Goal: Complete application form

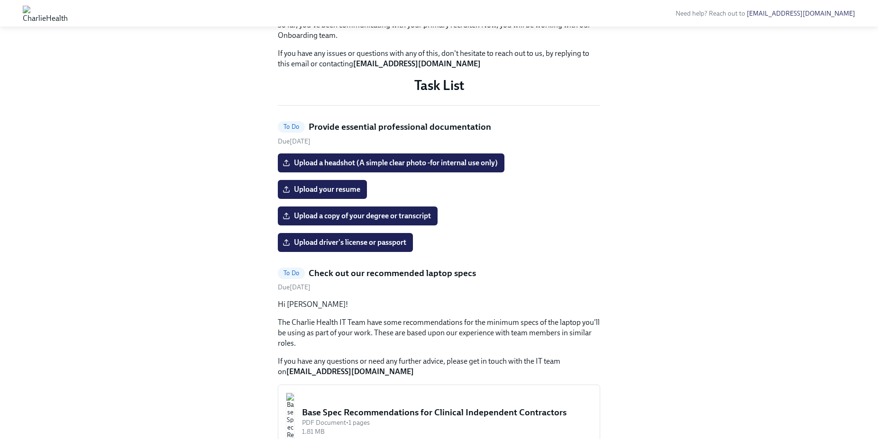
scroll to position [467, 0]
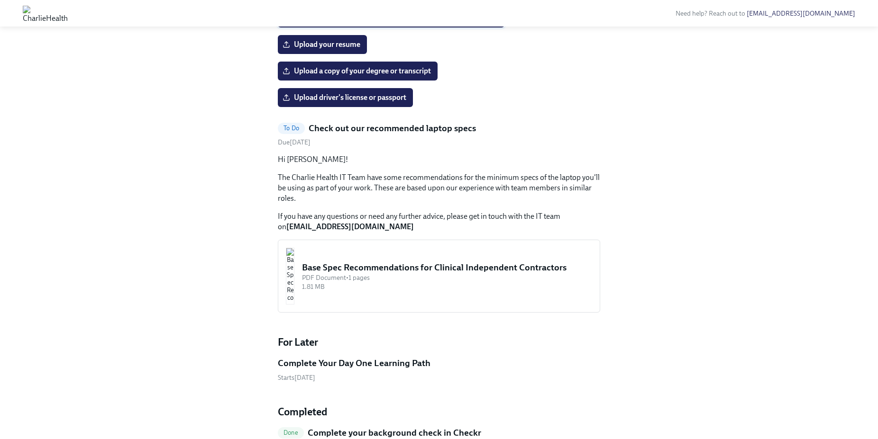
click at [441, 27] on label "Upload a headshot (A simple clear photo -for internal use only)" at bounding box center [391, 18] width 226 height 19
click at [0, 0] on input "Upload a headshot (A simple clear photo -for internal use only)" at bounding box center [0, 0] width 0 height 0
click at [329, 49] on span "Upload your resume" at bounding box center [322, 44] width 76 height 9
click at [0, 0] on input "Upload your resume" at bounding box center [0, 0] width 0 height 0
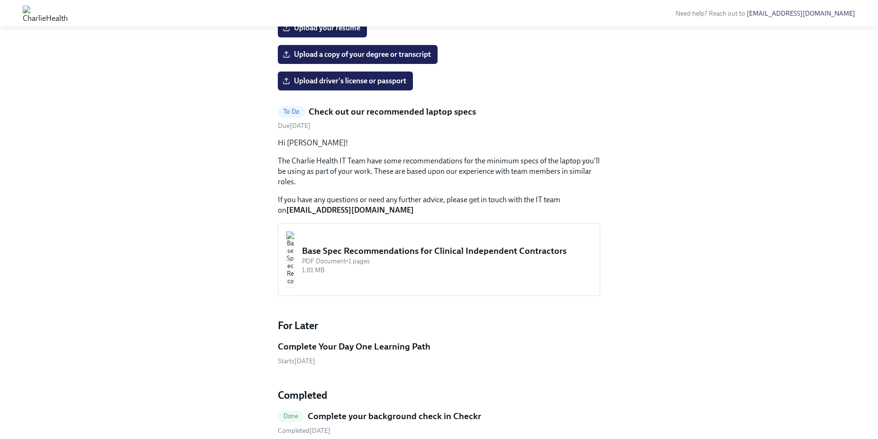
click at [329, 11] on label "Upload a headshot (A simple clear photo -for internal use only)" at bounding box center [391, 1] width 226 height 19
click at [0, 0] on input "Upload a headshot (A simple clear photo -for internal use only)" at bounding box center [0, 0] width 0 height 0
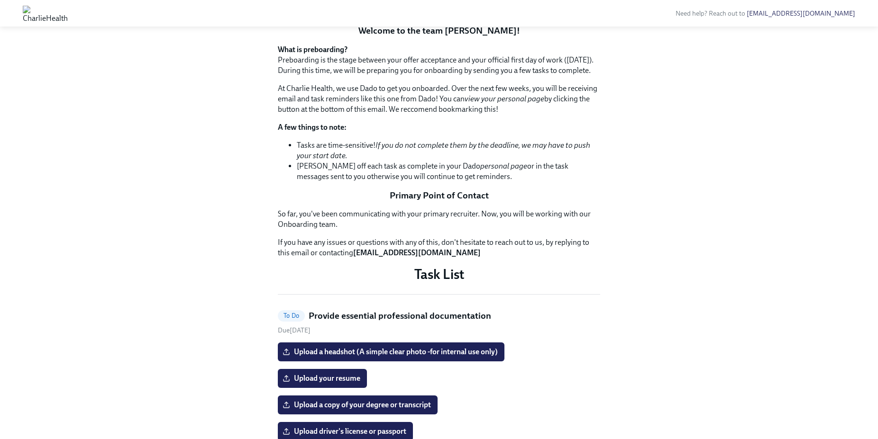
scroll to position [0, 0]
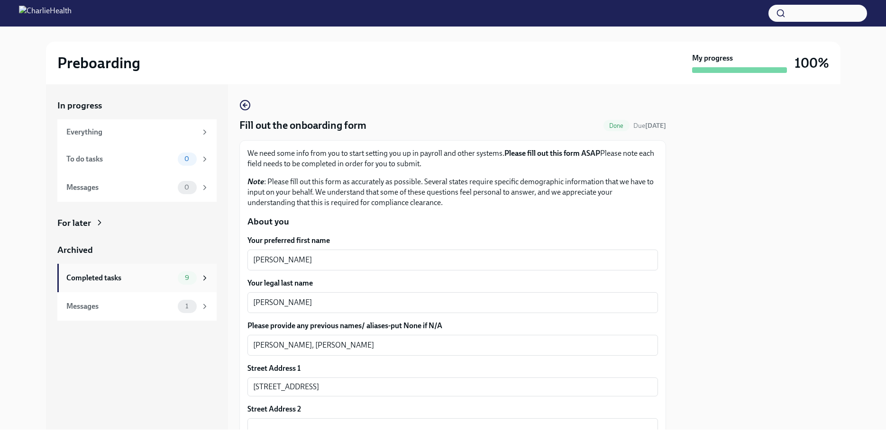
click at [201, 276] on icon at bounding box center [204, 278] width 9 height 9
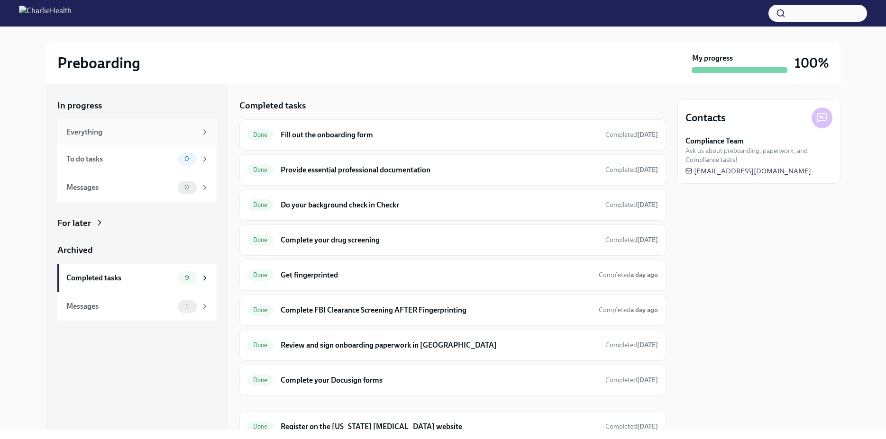
click at [96, 136] on div "Everything" at bounding box center [131, 132] width 130 height 10
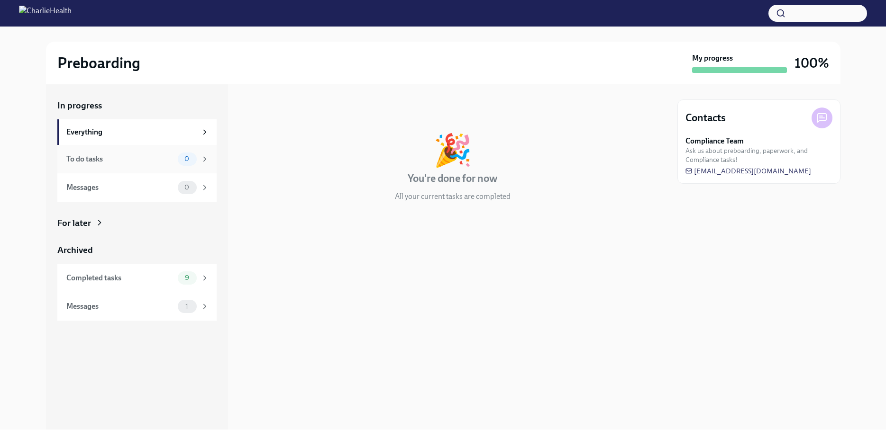
click at [114, 163] on div "To do tasks" at bounding box center [120, 159] width 108 height 10
click at [87, 230] on div "In progress Everything To do tasks 0 Messages 0 For later Archived Completed ta…" at bounding box center [136, 210] width 159 height 221
click at [78, 221] on div "For later" at bounding box center [74, 223] width 34 height 12
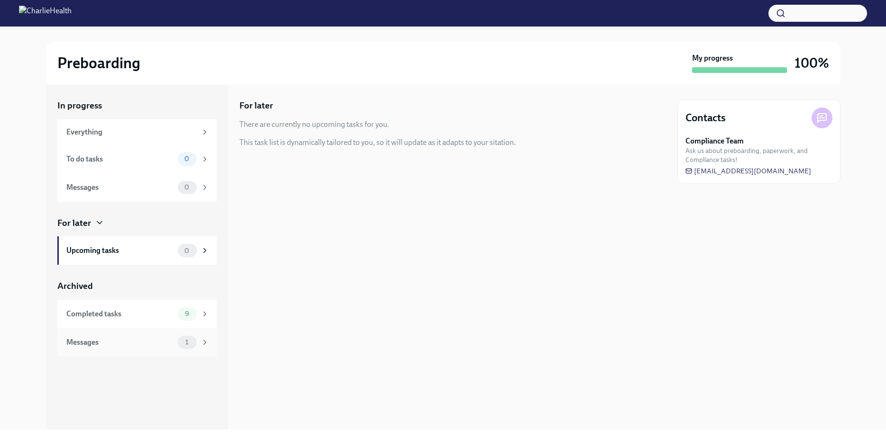
click at [211, 337] on div "Messages 1" at bounding box center [136, 342] width 159 height 28
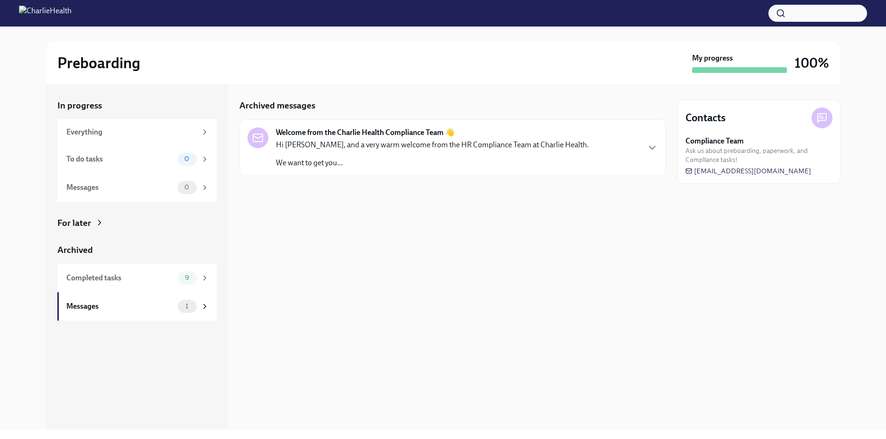
click at [399, 137] on strong "Welcome from the Charlie Health Compliance Team 👋" at bounding box center [365, 132] width 179 height 10
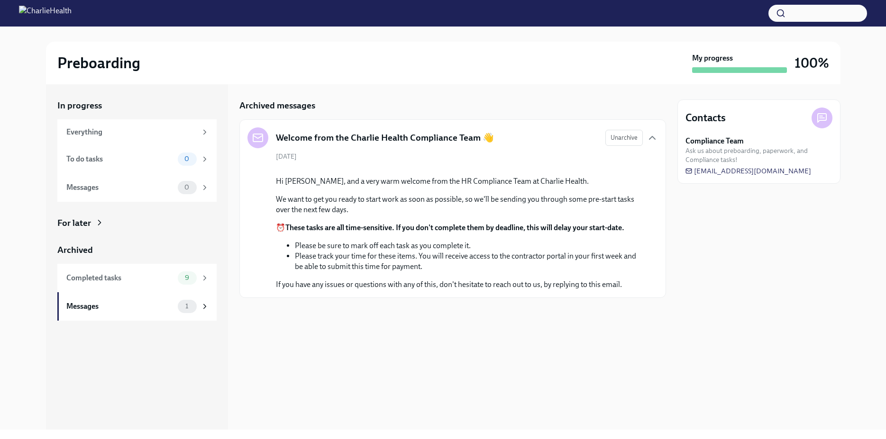
scroll to position [2, 0]
